Goal: Task Accomplishment & Management: Complete application form

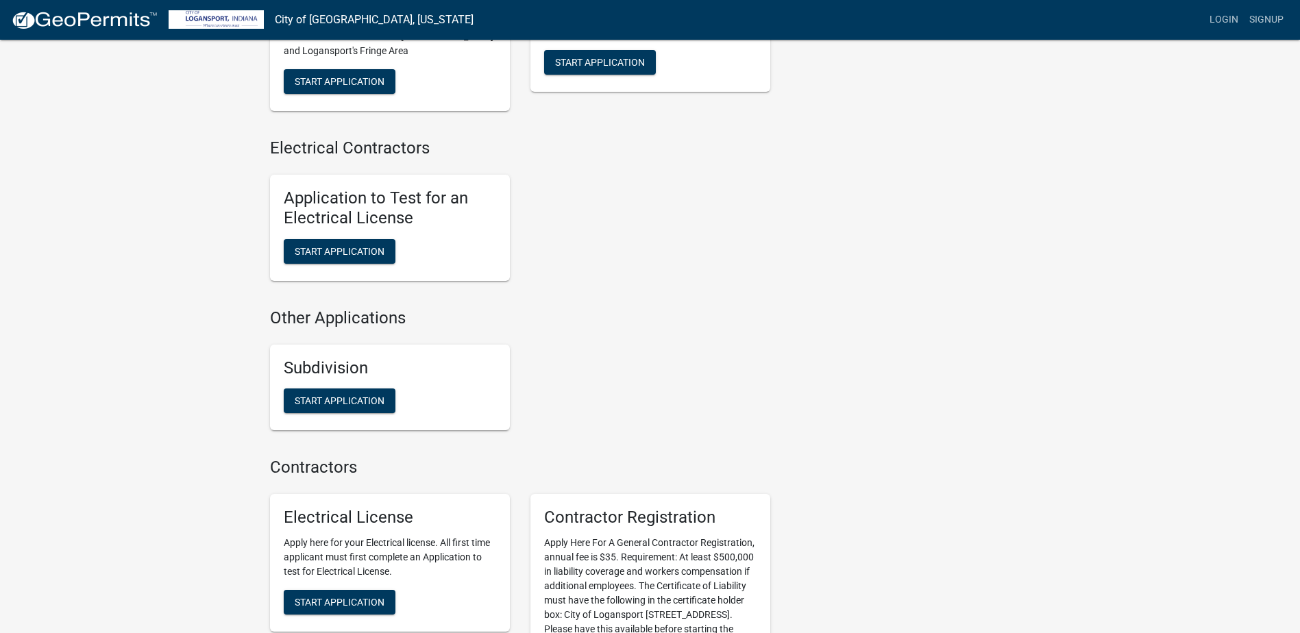
scroll to position [1271, 0]
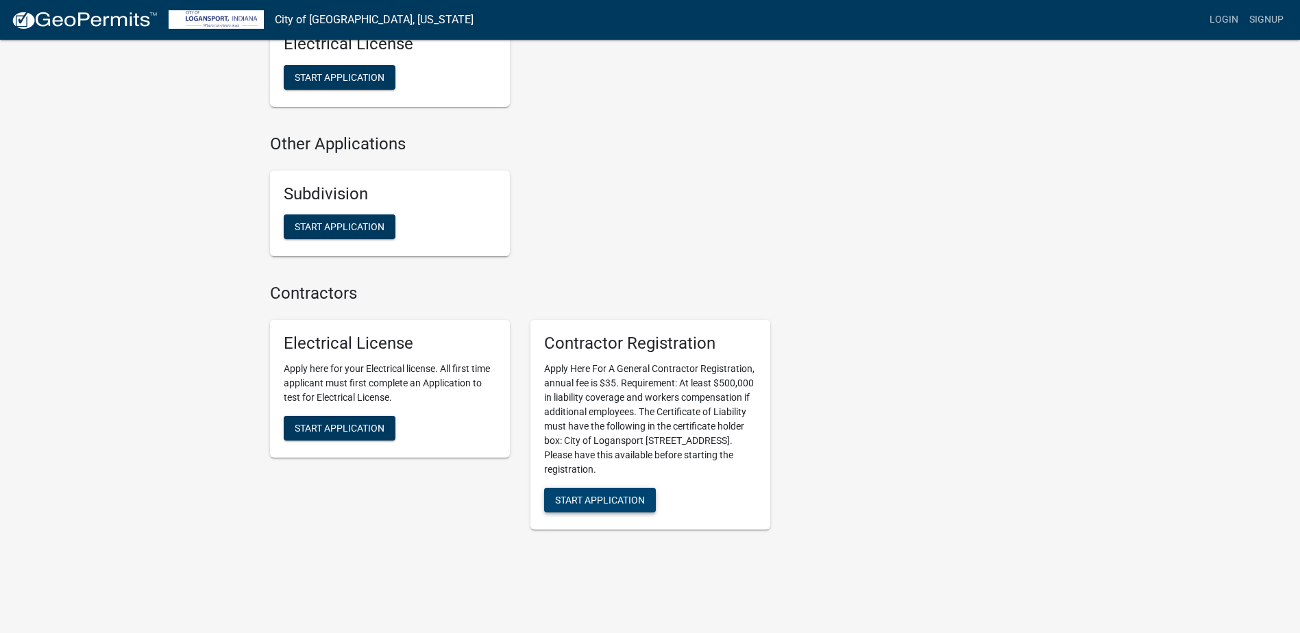
click at [632, 494] on span "Start Application" at bounding box center [600, 499] width 90 height 11
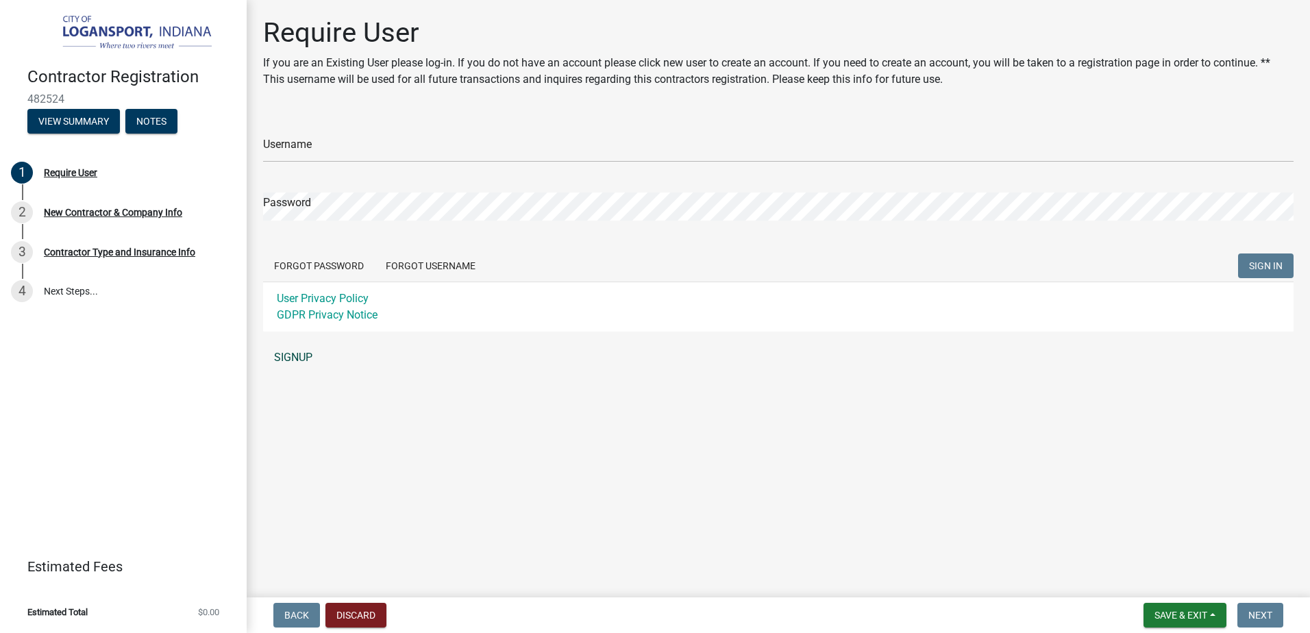
click at [296, 353] on link "SIGNUP" at bounding box center [778, 357] width 1031 height 27
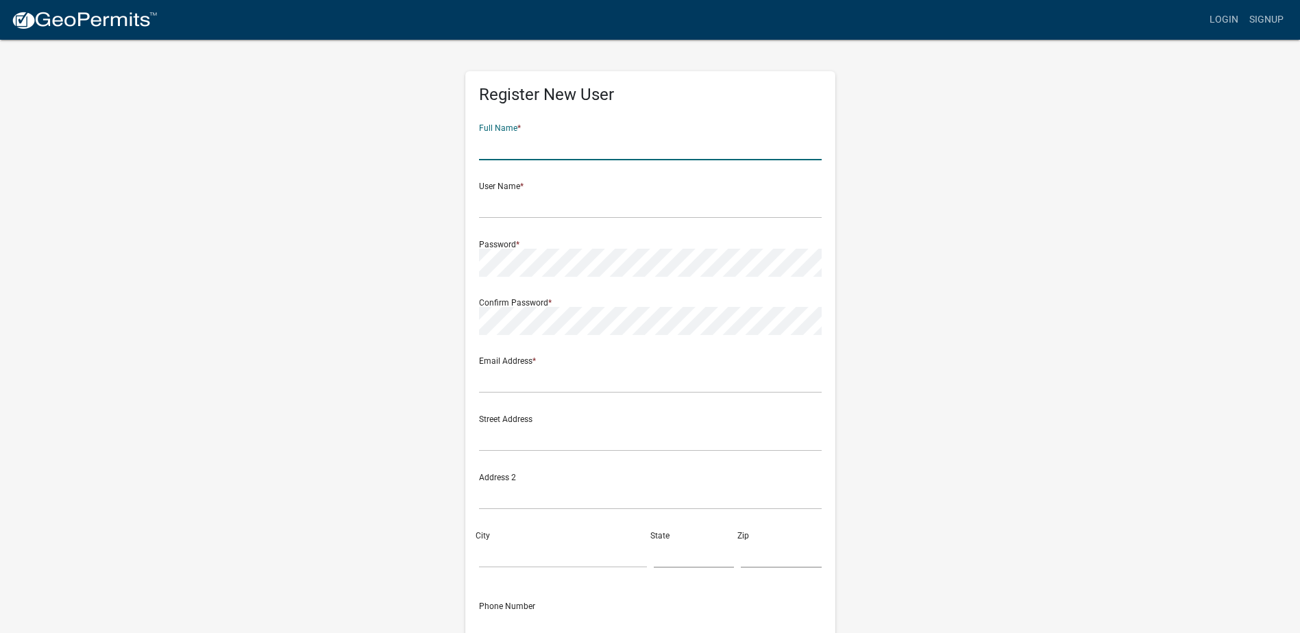
click at [593, 150] on input "text" at bounding box center [650, 146] width 343 height 28
type input "[PERSON_NAME]"
type input "Branch179"
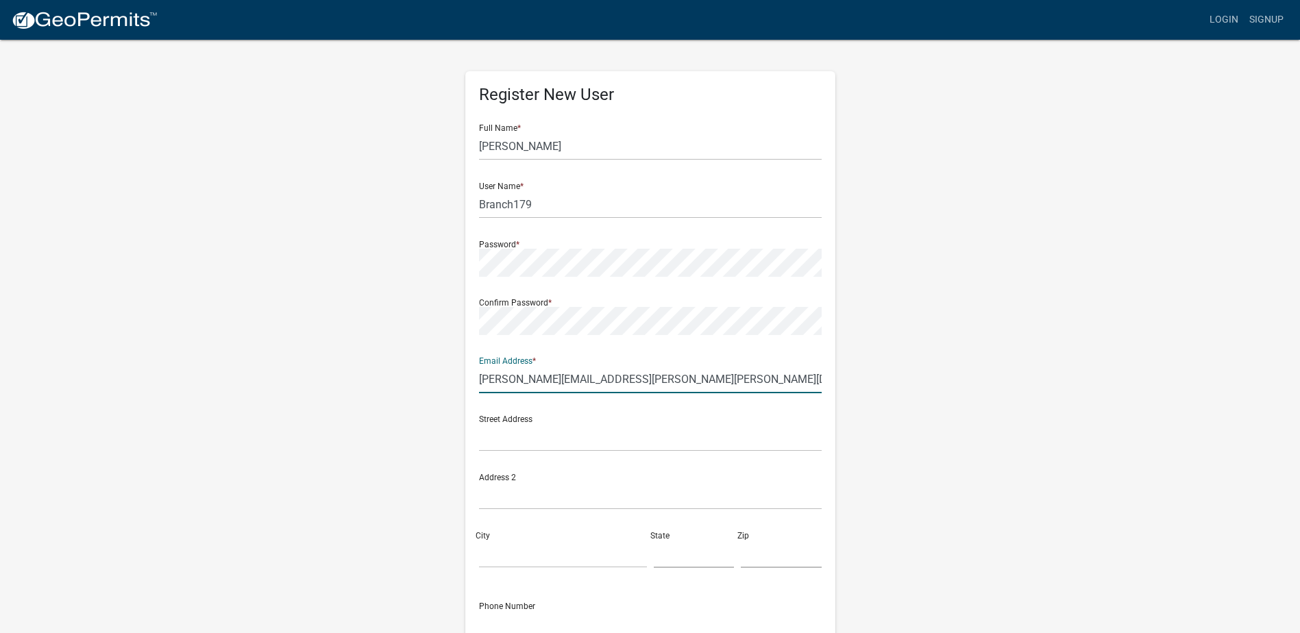
type input "[PERSON_NAME][EMAIL_ADDRESS][PERSON_NAME][PERSON_NAME][DOMAIN_NAME]"
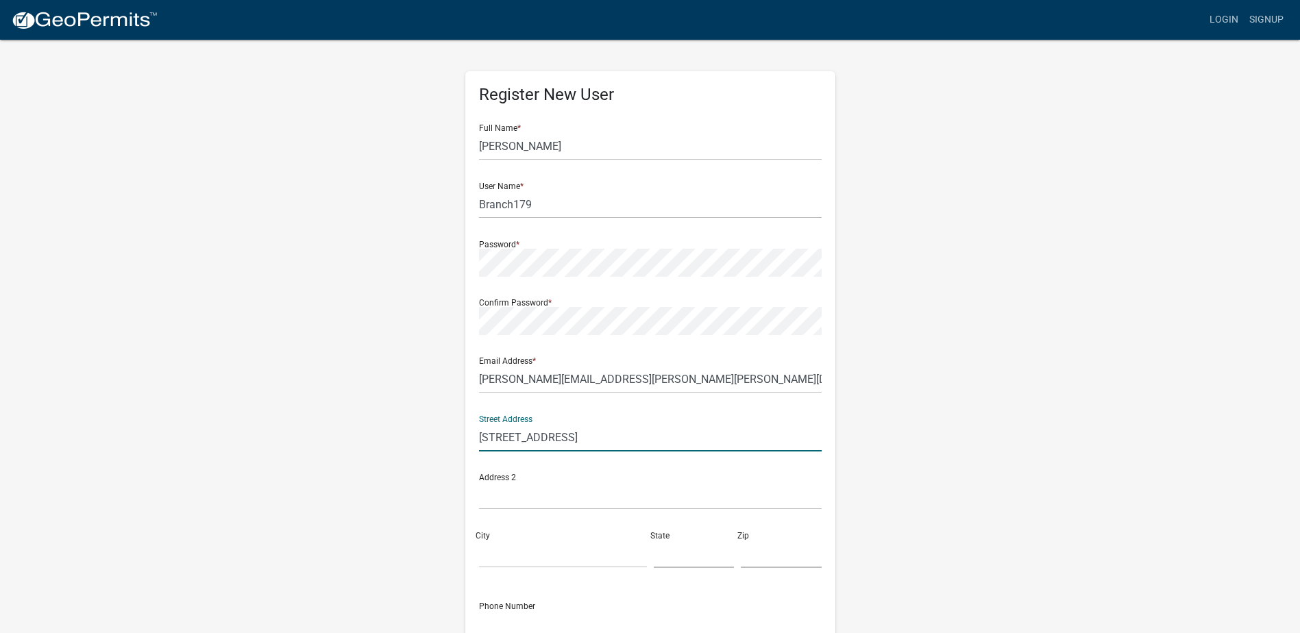
type input "[STREET_ADDRESS]"
type input "Suite 500"
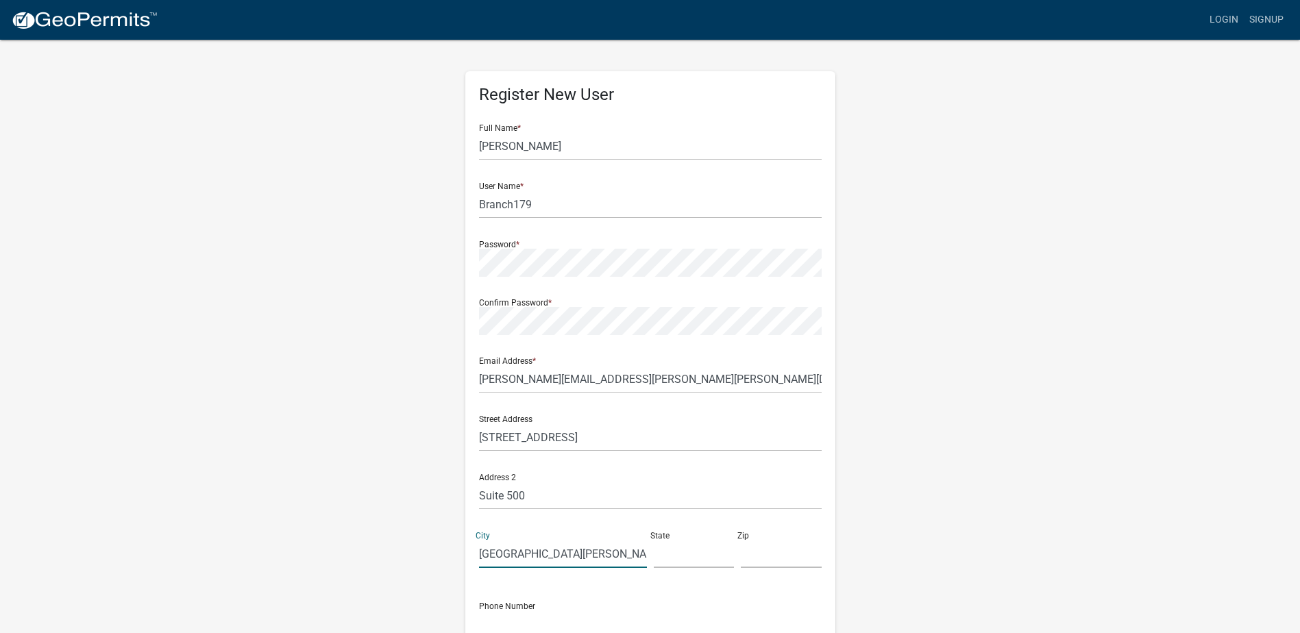
type input "[GEOGRAPHIC_DATA][PERSON_NAME]"
type input "IN"
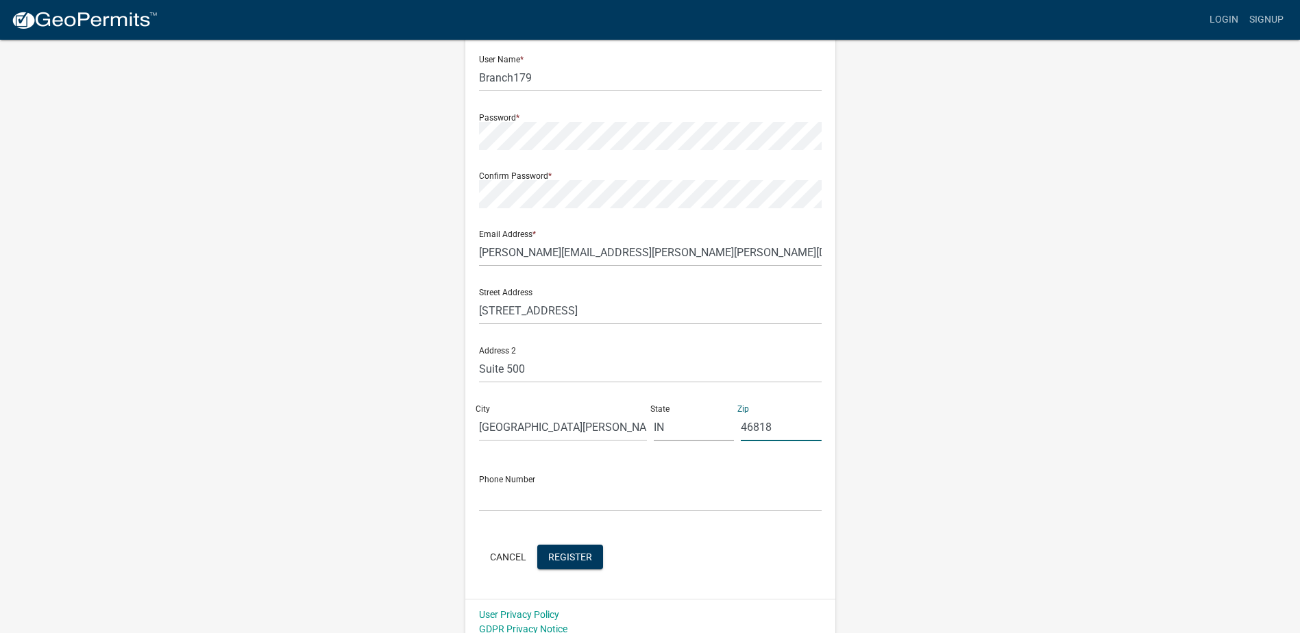
scroll to position [138, 0]
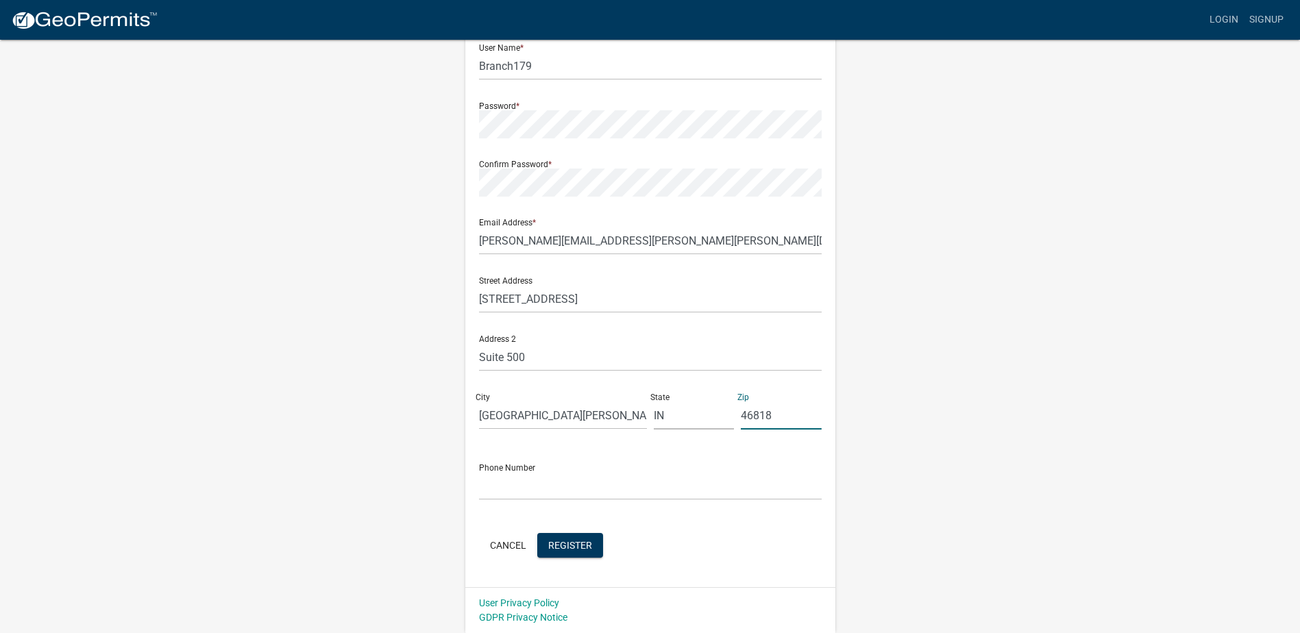
type input "46818"
click at [528, 483] on input "text" at bounding box center [650, 486] width 343 height 28
type input "2604431671"
click at [366, 502] on div "Register New User Full Name * [PERSON_NAME] User Name * Branch179 Password * Co…" at bounding box center [650, 266] width 781 height 733
click at [587, 548] on span "Register" at bounding box center [570, 544] width 44 height 11
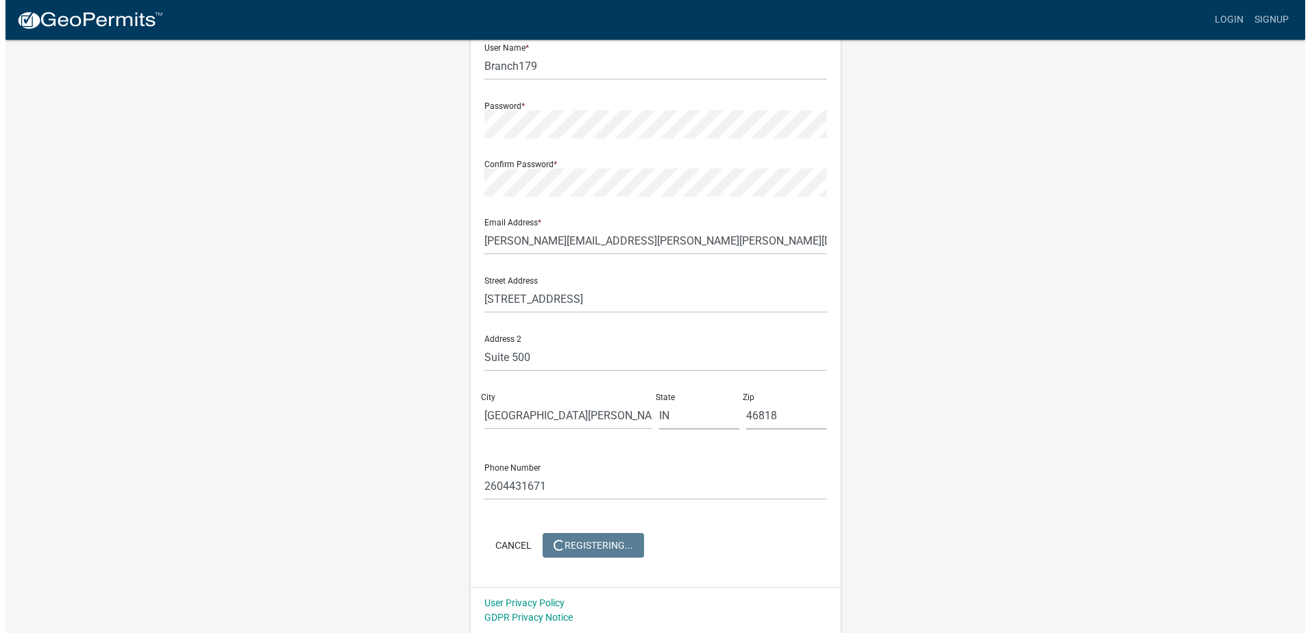
scroll to position [0, 0]
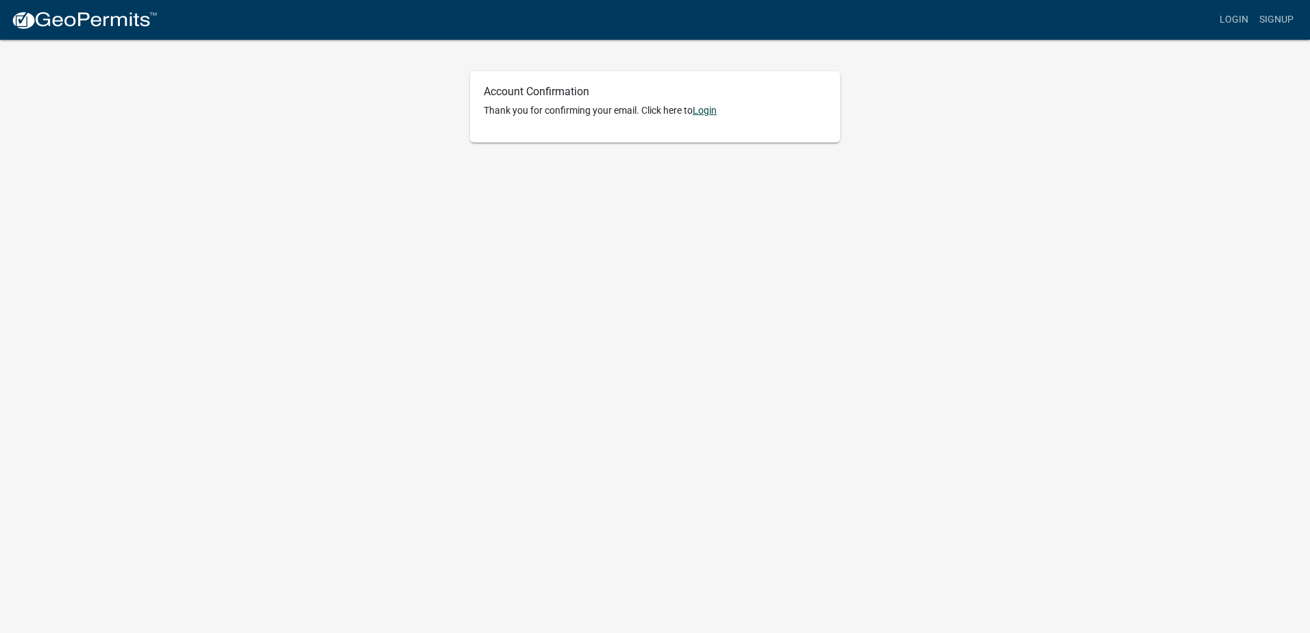
click at [708, 105] on link "Login" at bounding box center [705, 110] width 24 height 11
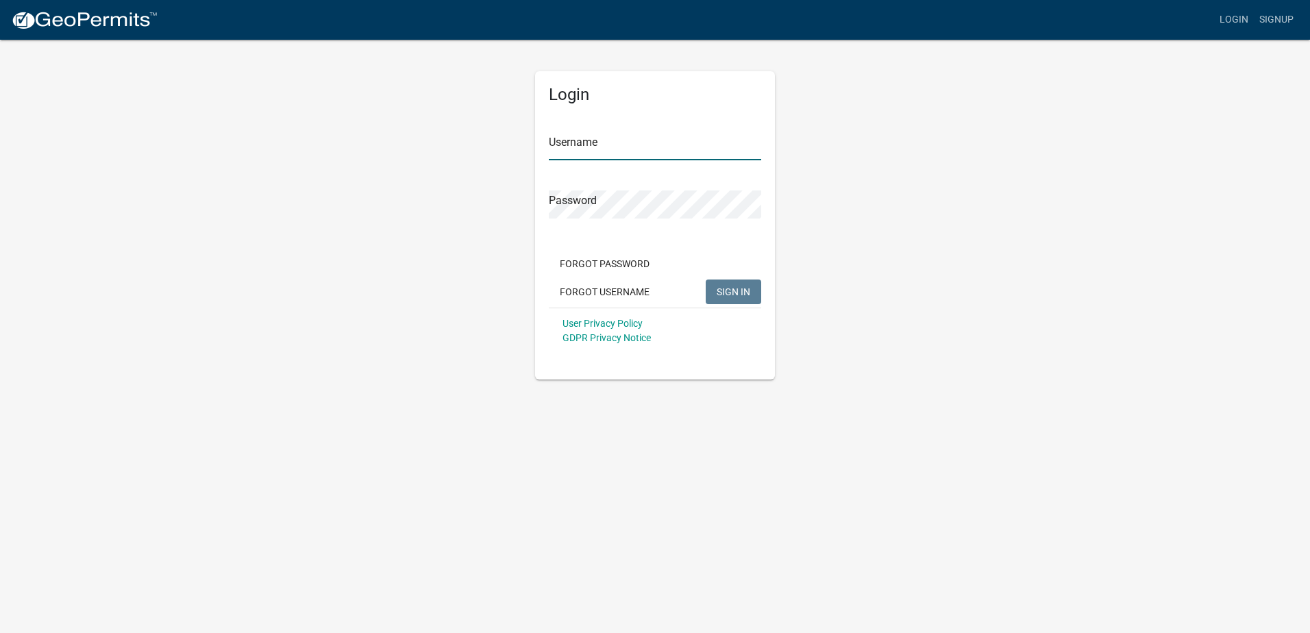
type input "Branch179"
click at [721, 288] on span "SIGN IN" at bounding box center [734, 291] width 34 height 11
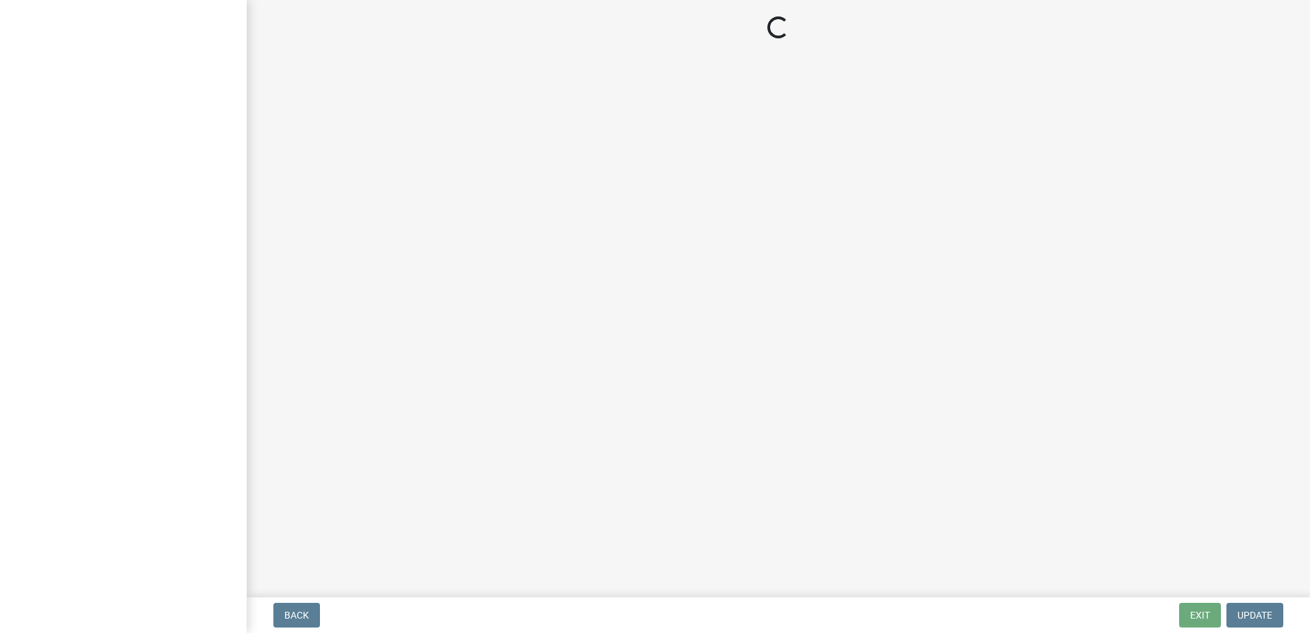
select select "IN"
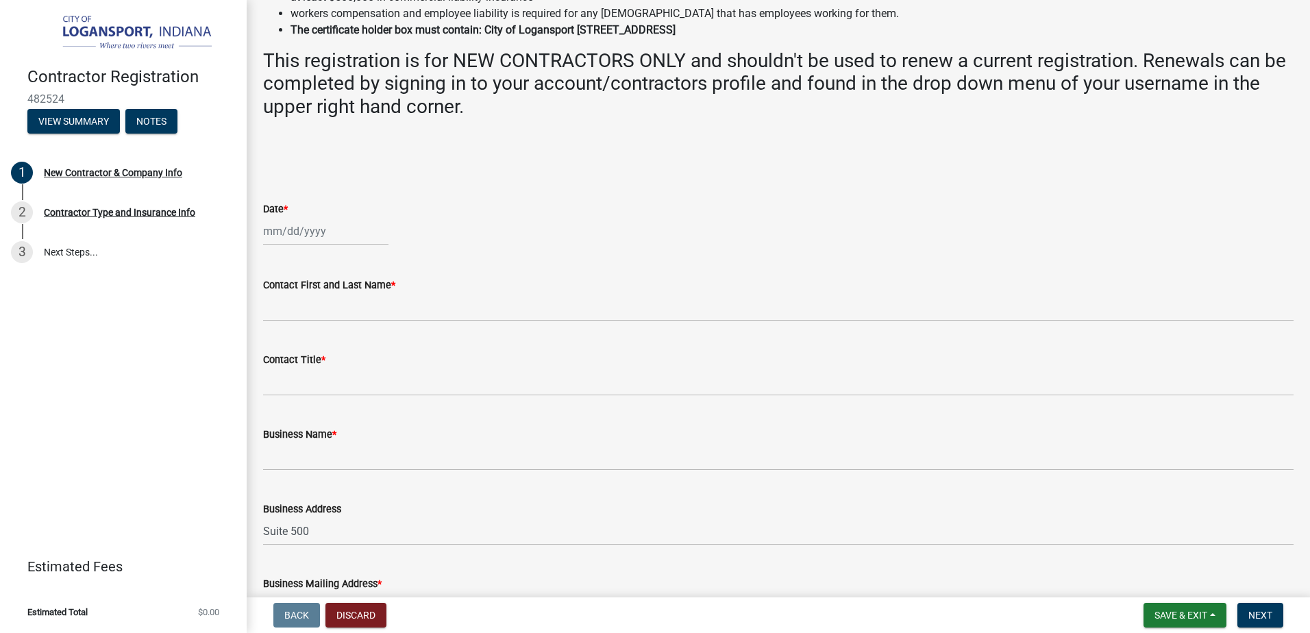
scroll to position [274, 0]
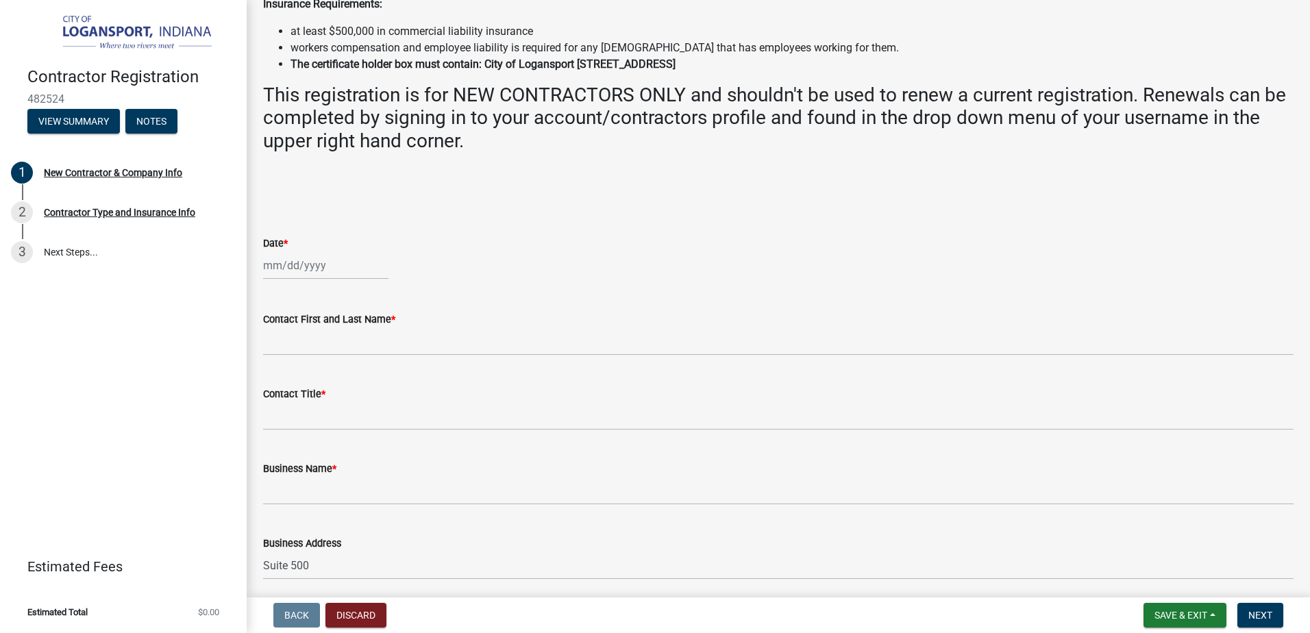
click at [293, 265] on div at bounding box center [325, 266] width 125 height 28
select select "9"
select select "2025"
click at [295, 396] on div "23" at bounding box center [299, 404] width 22 height 22
type input "09/23/2025"
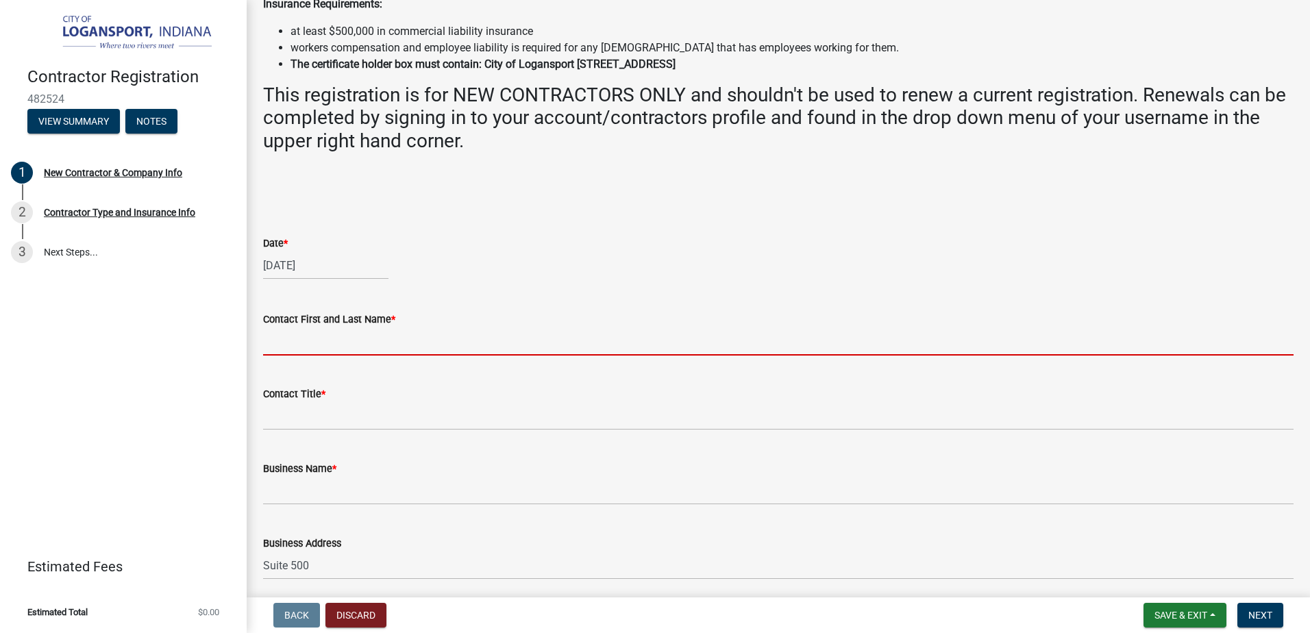
click at [289, 341] on input "Contact First and Last Name *" at bounding box center [778, 342] width 1031 height 28
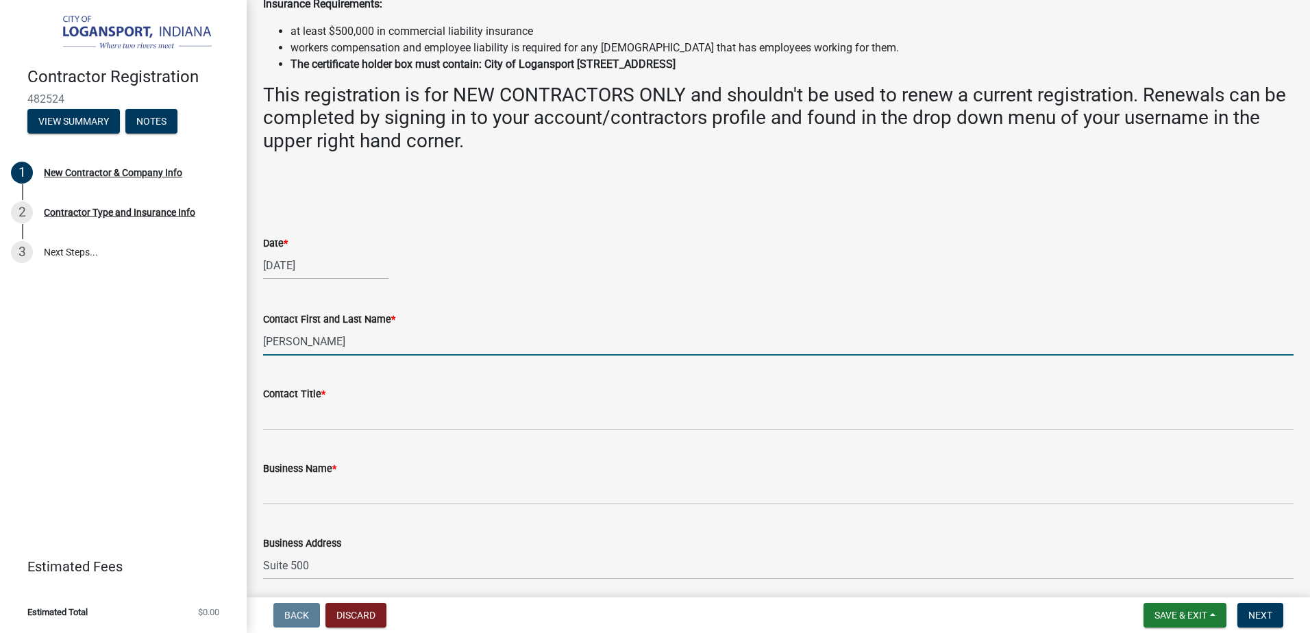
type input "[PERSON_NAME]"
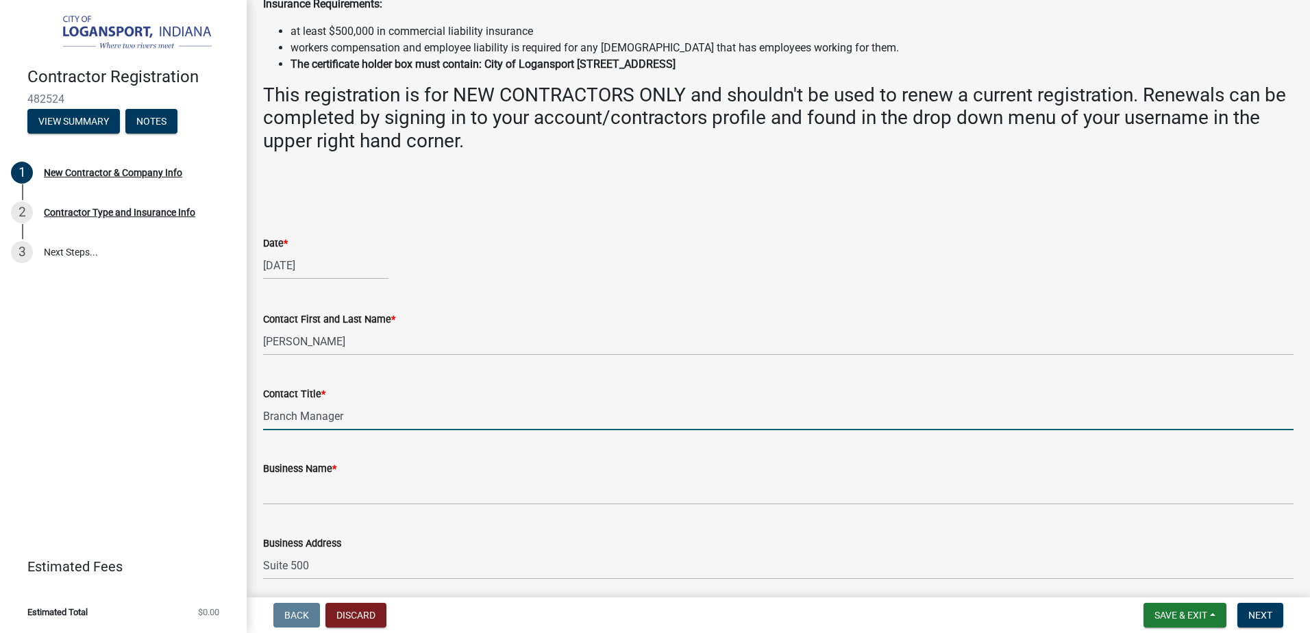
type input "Branch Manager"
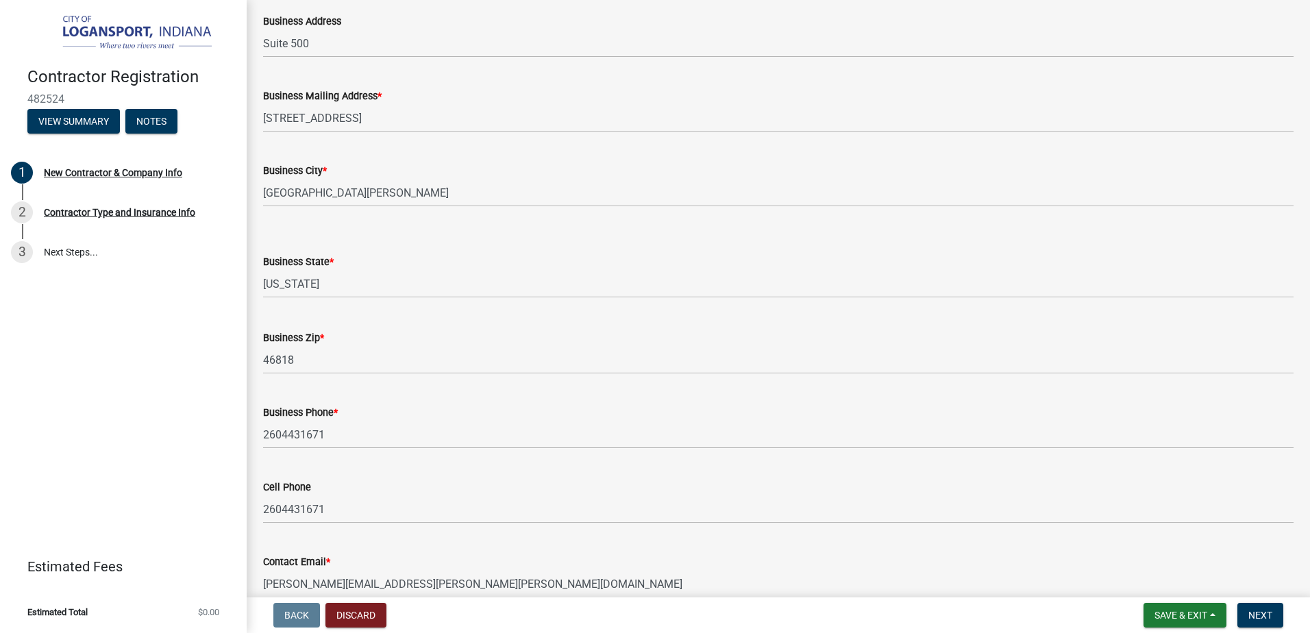
scroll to position [822, 0]
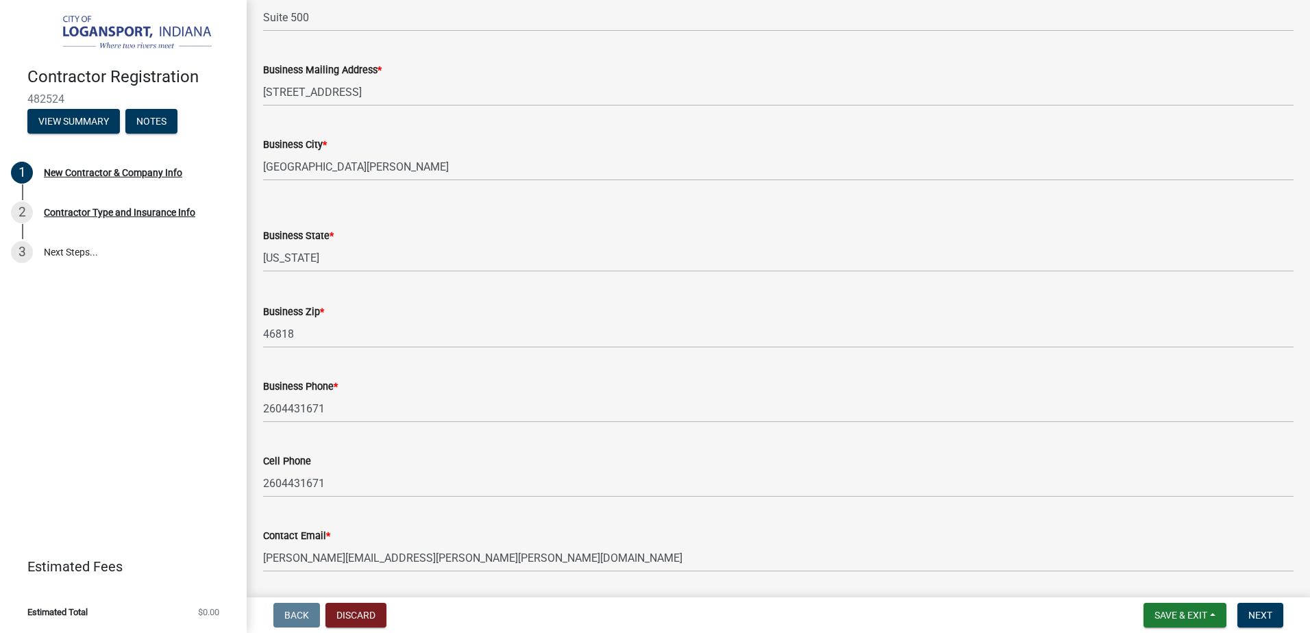
type input "Lennox NAS"
click at [626, 522] on div "Contact Email * michael.stetler@lennox.com" at bounding box center [778, 540] width 1031 height 64
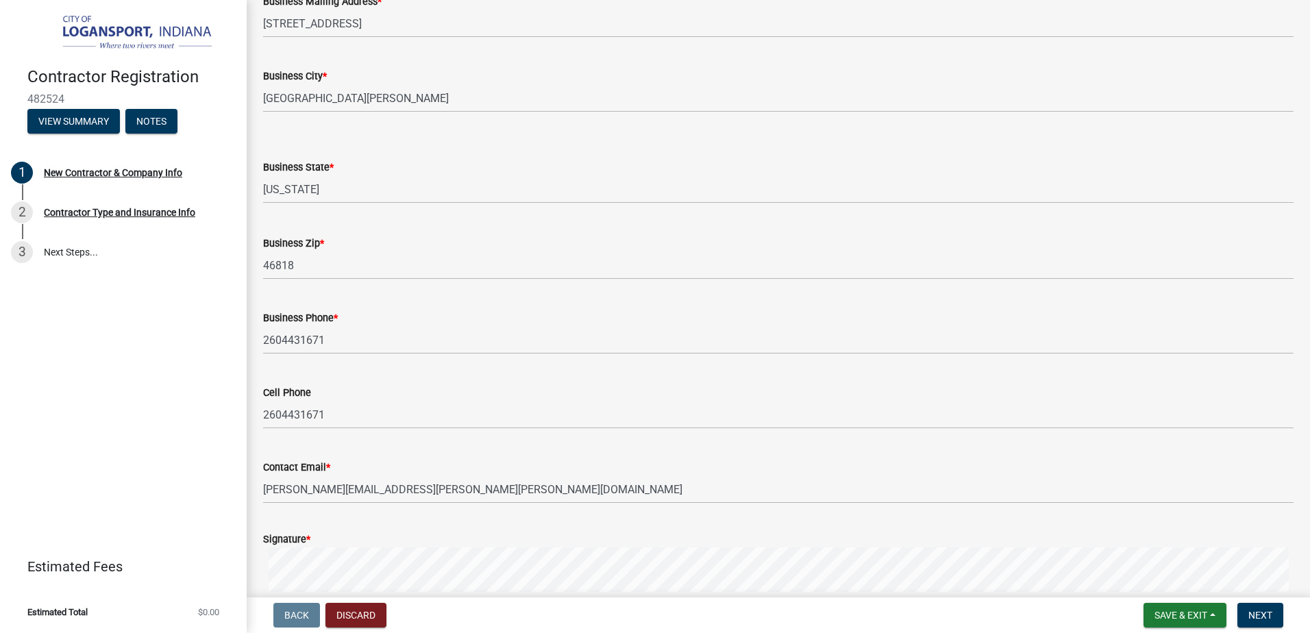
scroll to position [959, 0]
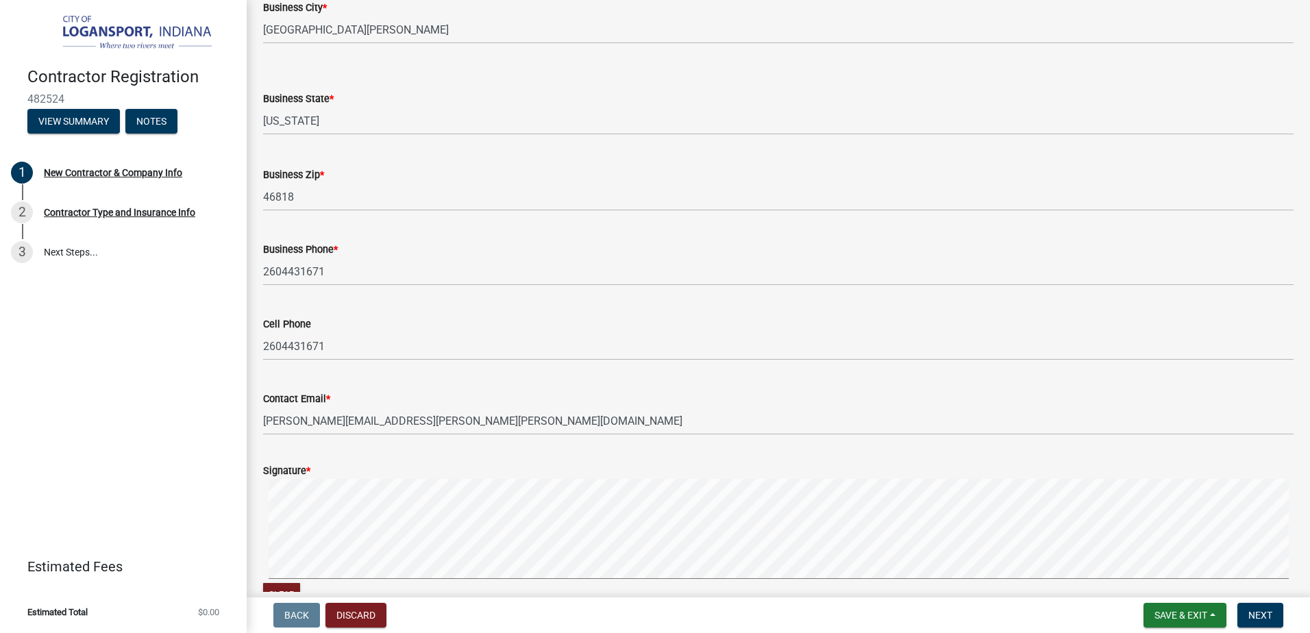
click at [1140, 633] on html "Internet Explorer does NOT work with GeoPermits. Get a new browser for more sec…" at bounding box center [655, 316] width 1310 height 633
click at [1254, 606] on button "Next" at bounding box center [1261, 615] width 46 height 25
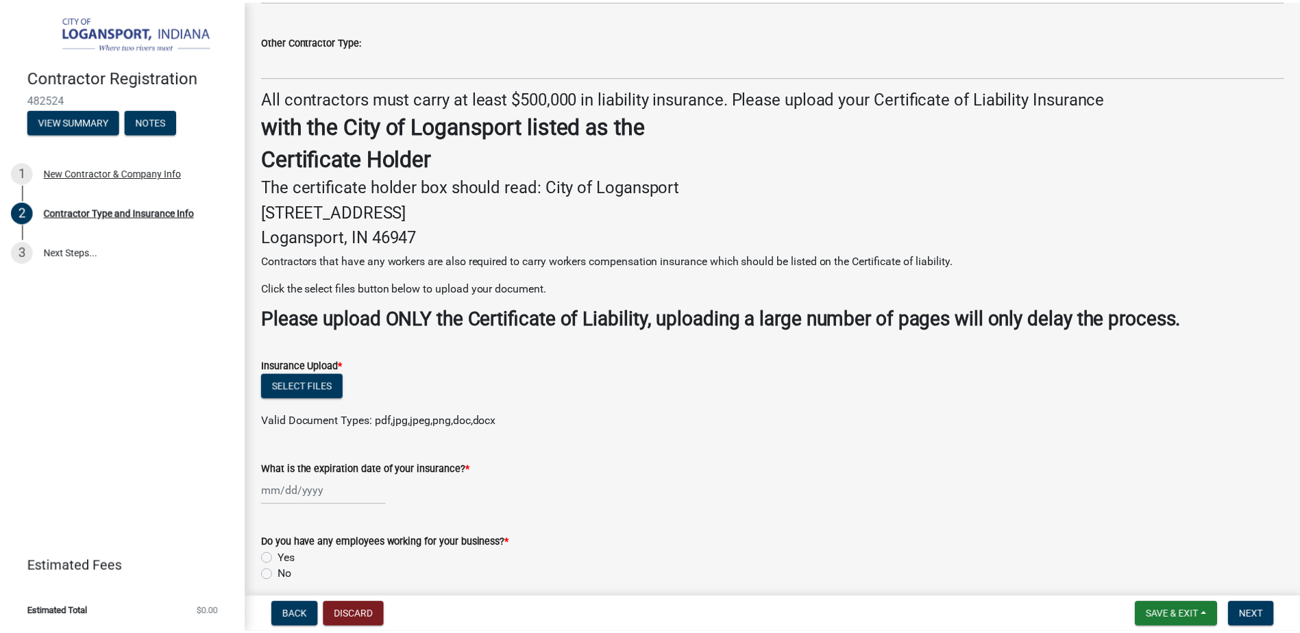
scroll to position [0, 0]
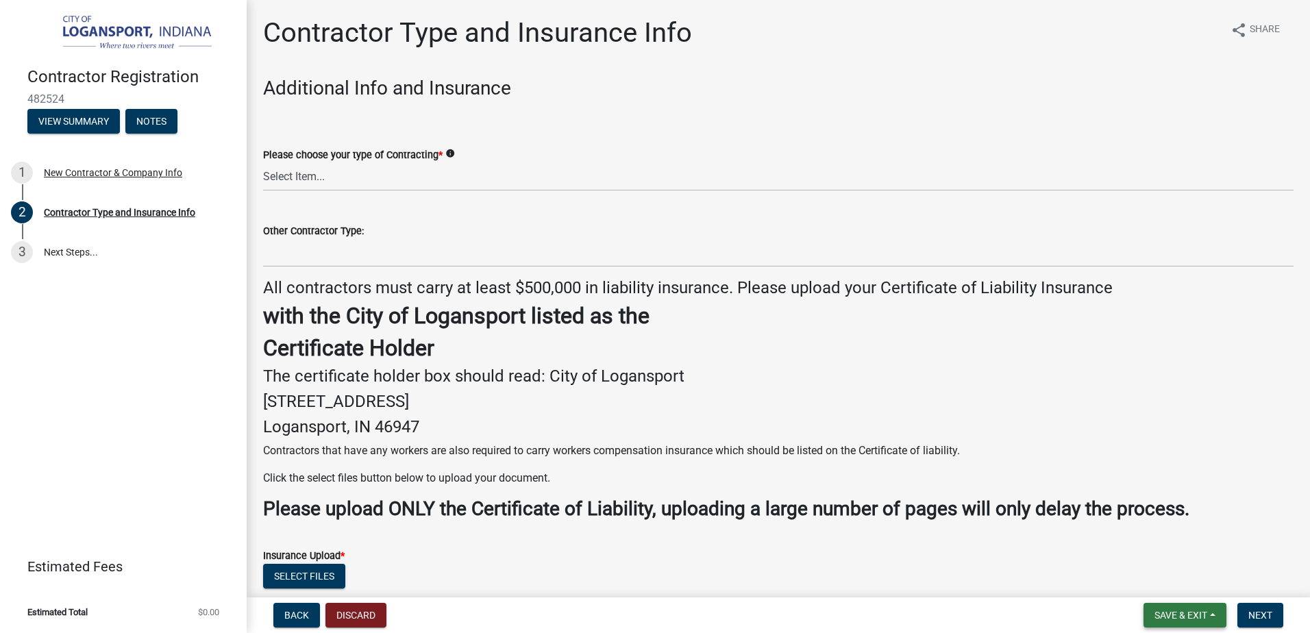
click at [1176, 619] on span "Save & Exit" at bounding box center [1181, 615] width 53 height 11
click at [1157, 582] on button "Save & Exit" at bounding box center [1172, 579] width 110 height 33
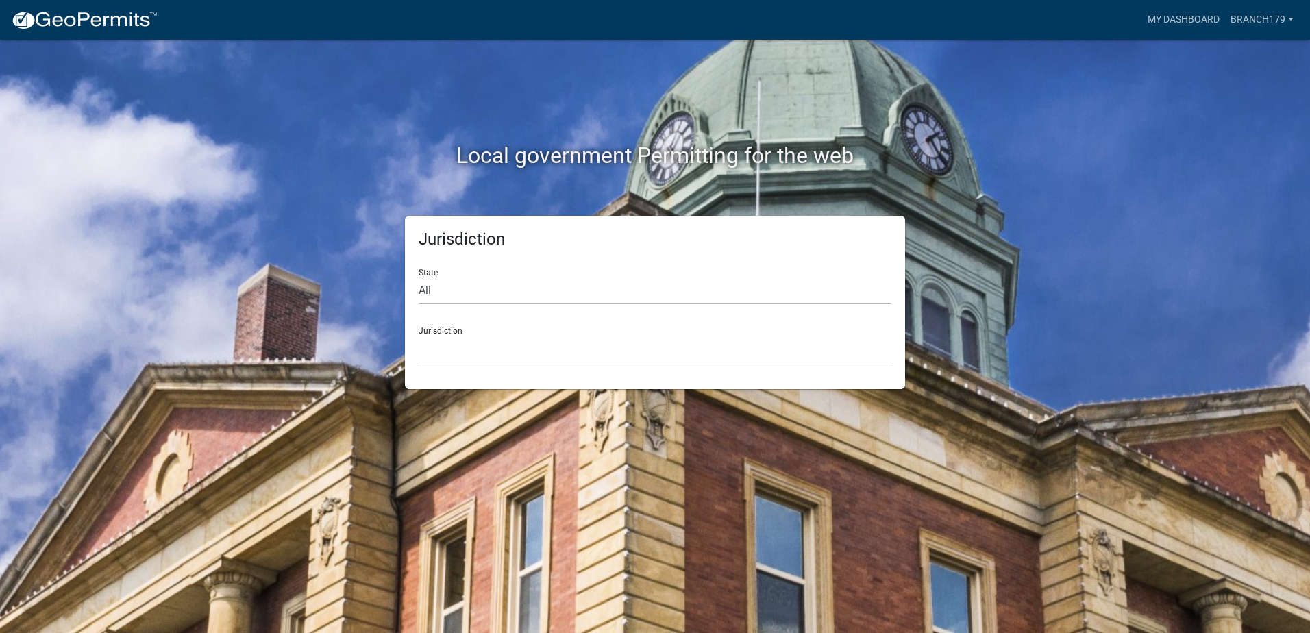
click at [1045, 176] on div "Local government Permitting for the web" at bounding box center [655, 127] width 781 height 175
click at [985, 308] on div "Jurisdiction State All Colorado Georgia Indiana Iowa Kansas Minnesota Ohio Sout…" at bounding box center [655, 302] width 781 height 173
click at [1260, 21] on link "Branch179" at bounding box center [1262, 20] width 74 height 26
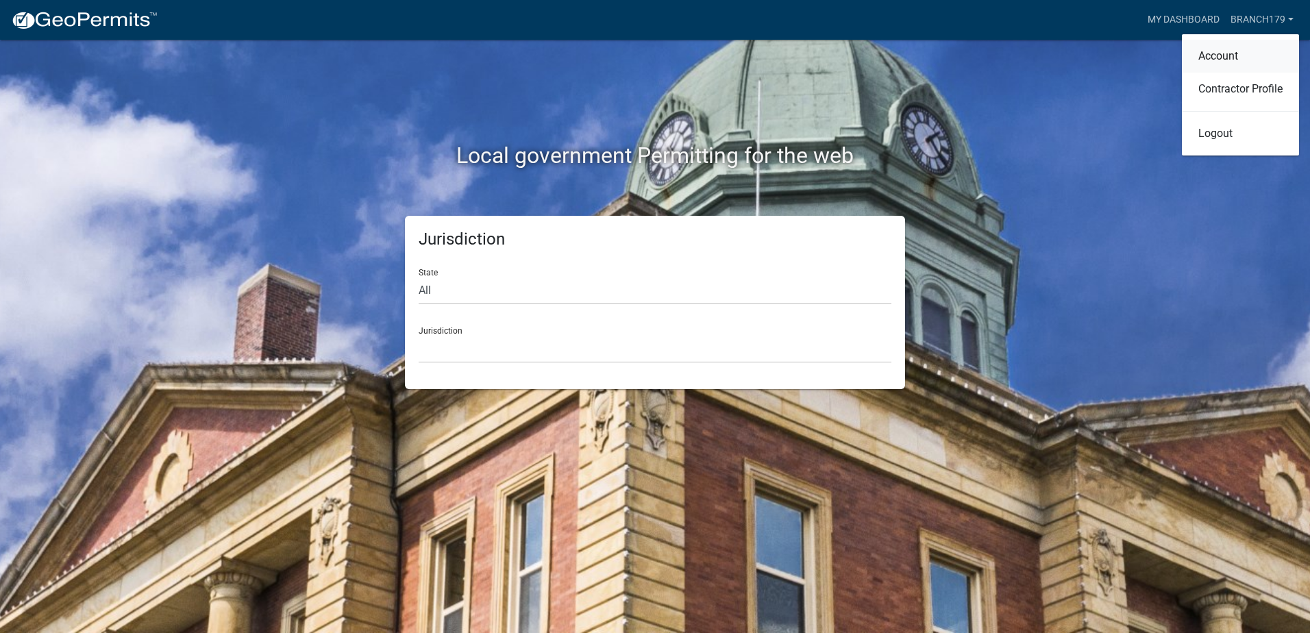
click at [1240, 58] on link "Account" at bounding box center [1240, 56] width 117 height 33
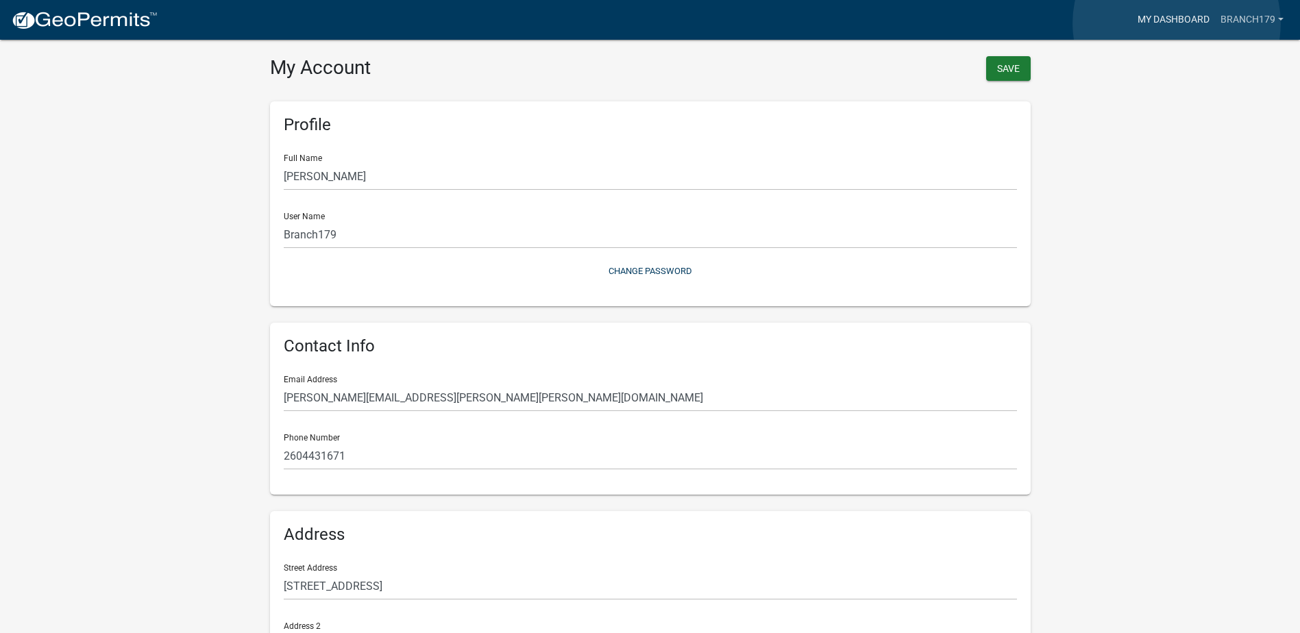
click at [1177, 23] on link "My Dashboard" at bounding box center [1173, 20] width 83 height 26
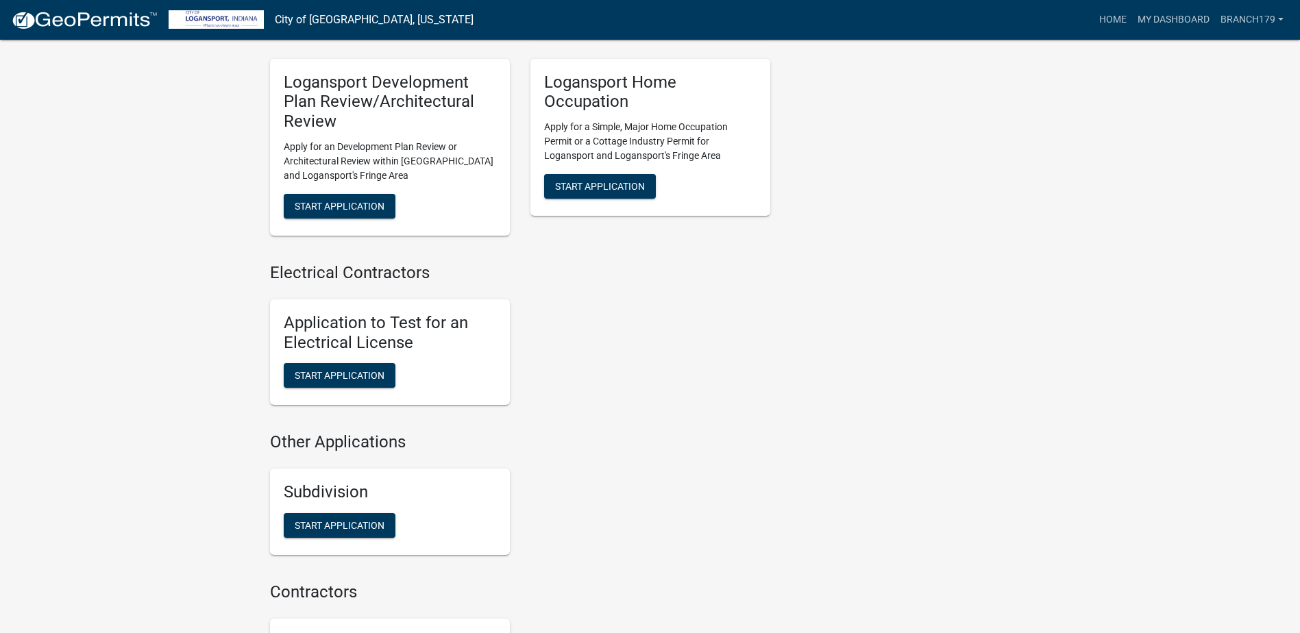
scroll to position [1234, 0]
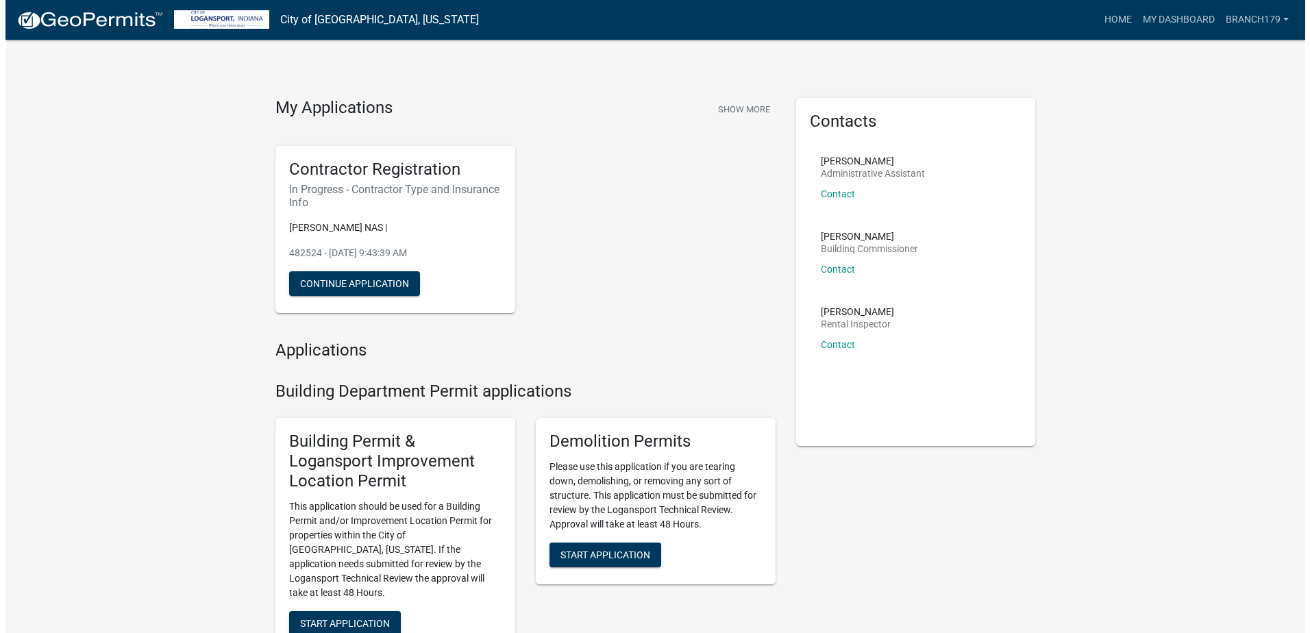
scroll to position [0, 0]
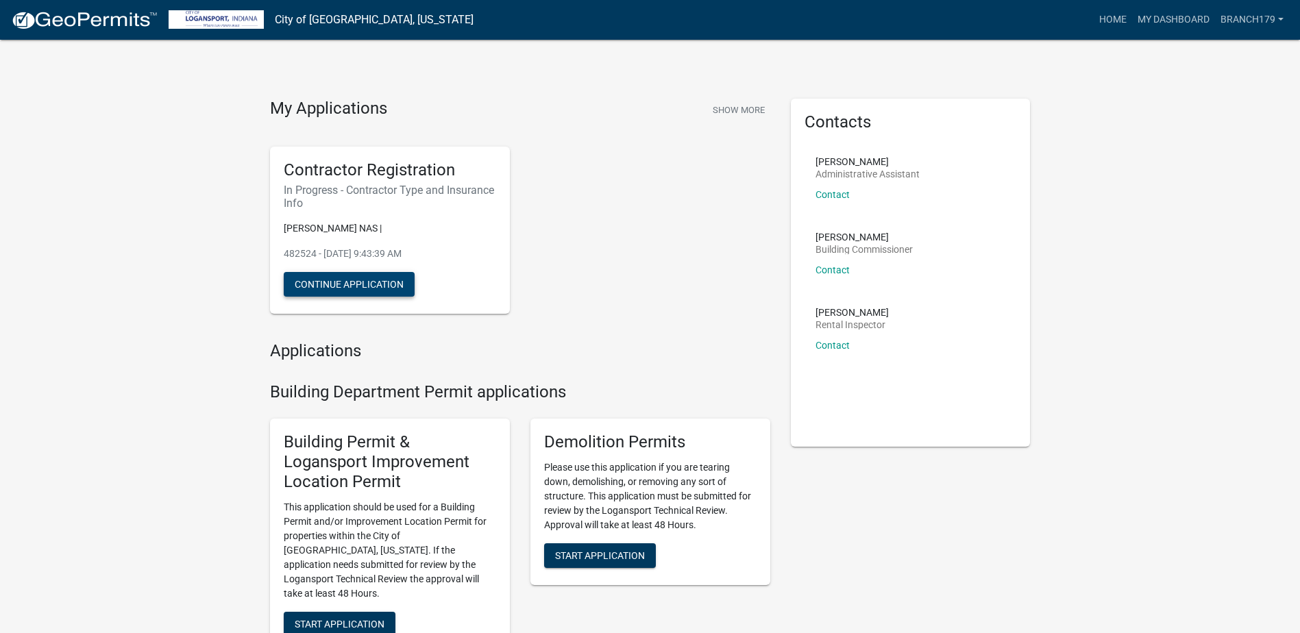
click at [375, 281] on button "Continue Application" at bounding box center [349, 284] width 131 height 25
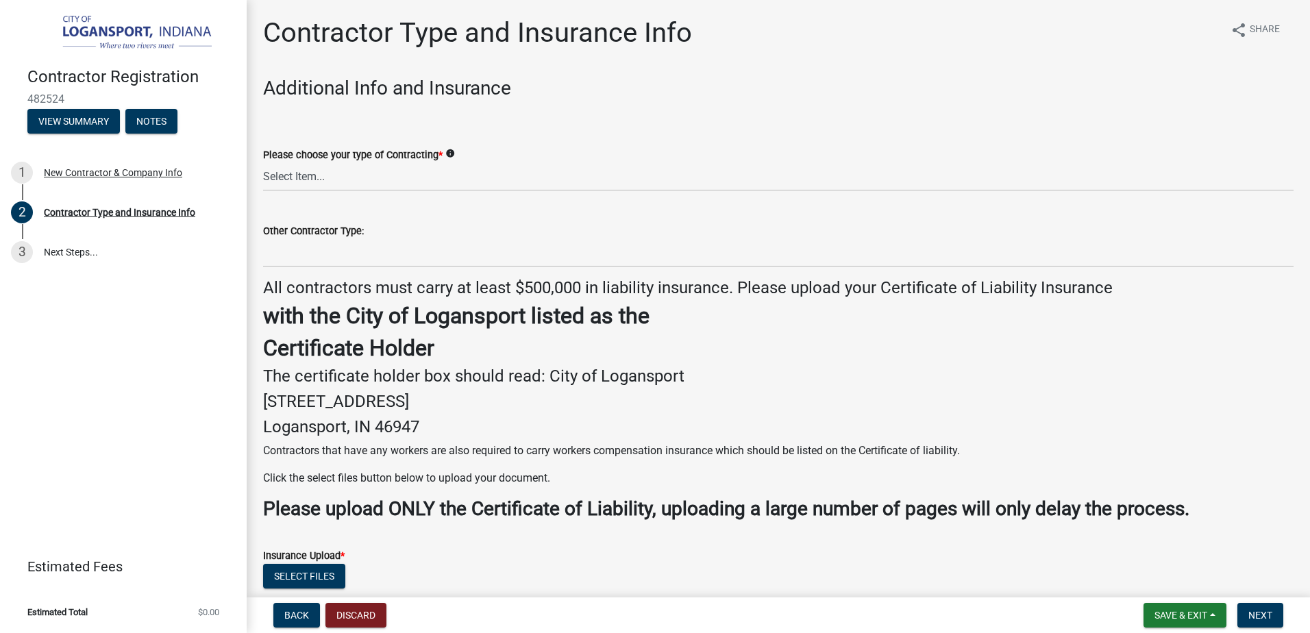
click at [680, 158] on div "Please choose your type of Contracting * info" at bounding box center [778, 155] width 1031 height 16
